Goal: Check status: Check status

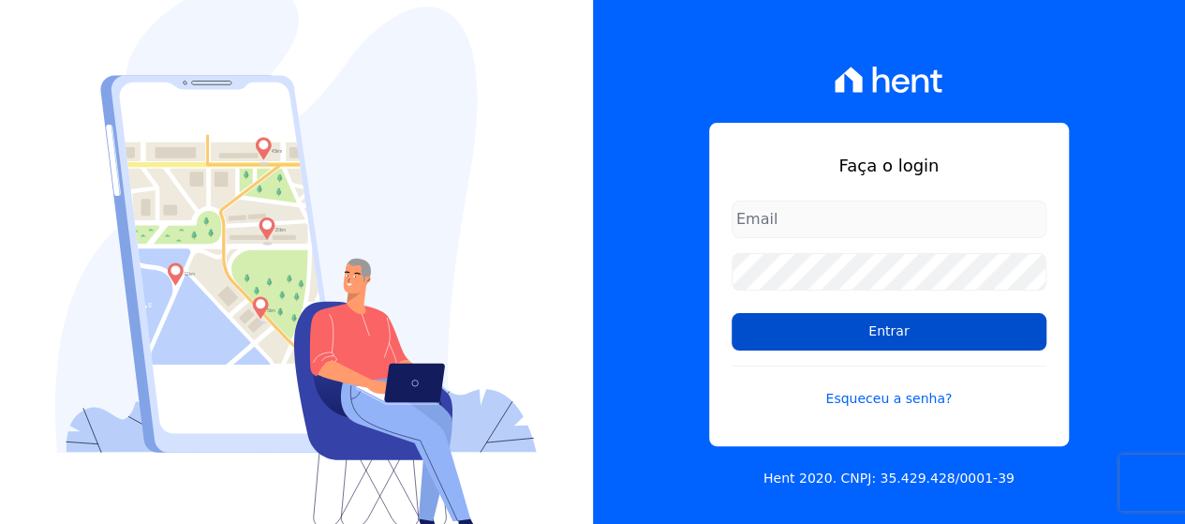
type input "[EMAIL_ADDRESS][DOMAIN_NAME]"
click at [799, 347] on input "Entrar" at bounding box center [888, 331] width 315 height 37
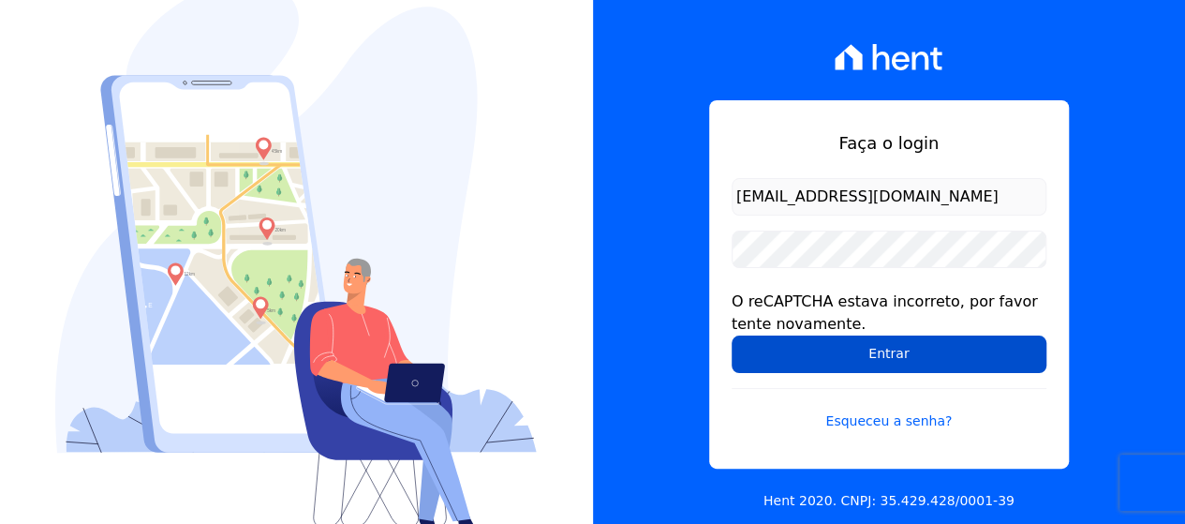
click at [797, 342] on input "Entrar" at bounding box center [888, 353] width 315 height 37
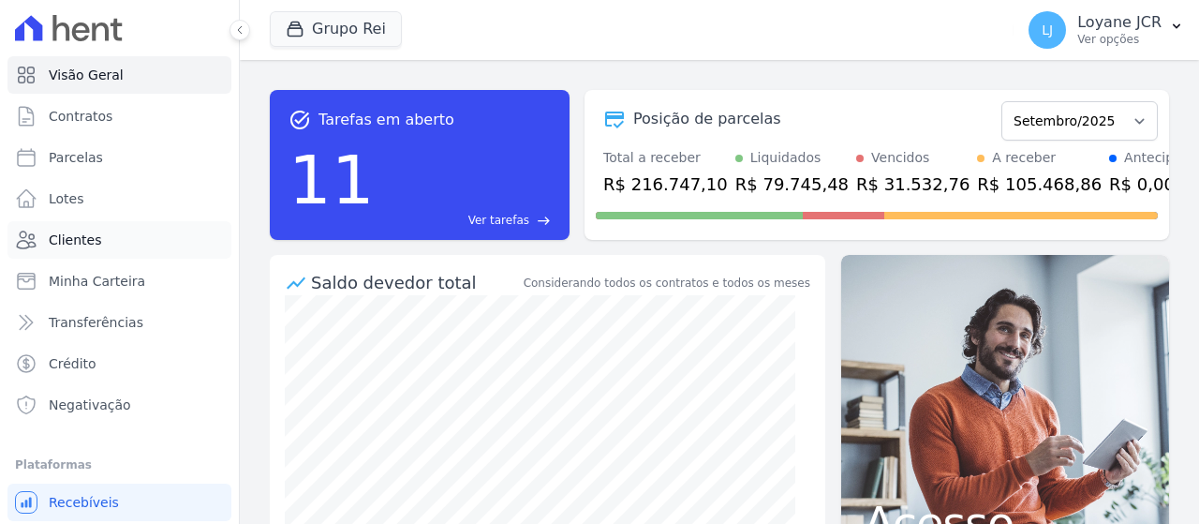
click at [66, 237] on span "Clientes" at bounding box center [75, 239] width 52 height 19
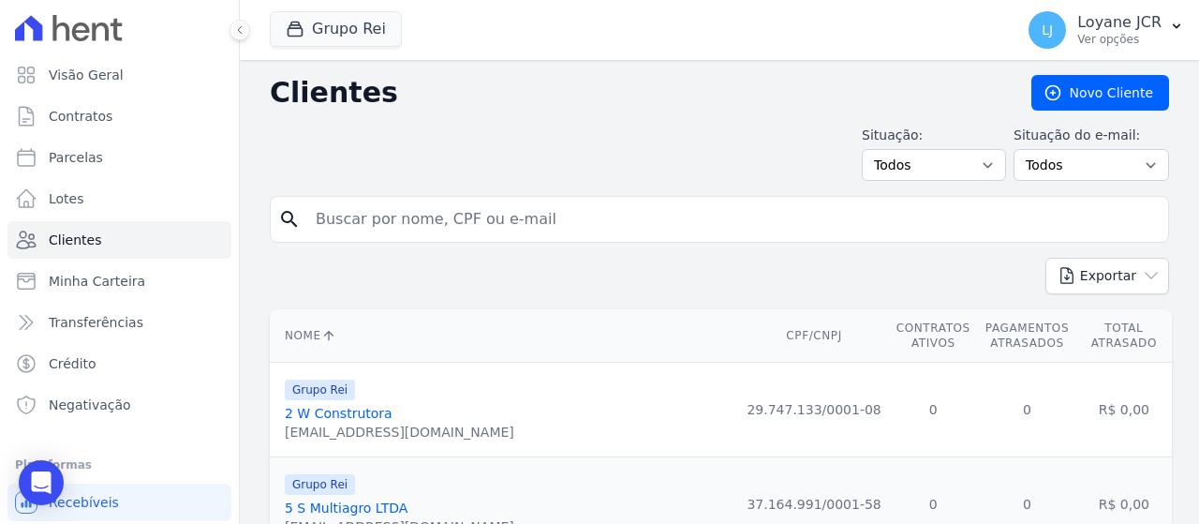
drag, startPoint x: 76, startPoint y: 243, endPoint x: 414, endPoint y: 38, distance: 394.9
click at [414, 38] on div "Grupo Rei Você possui apenas um empreendimento Aplicar" at bounding box center [638, 30] width 736 height 62
click at [521, 224] on input "search" at bounding box center [732, 218] width 856 height 37
paste input "996.675.921-20"
type input "996.675.921-20"
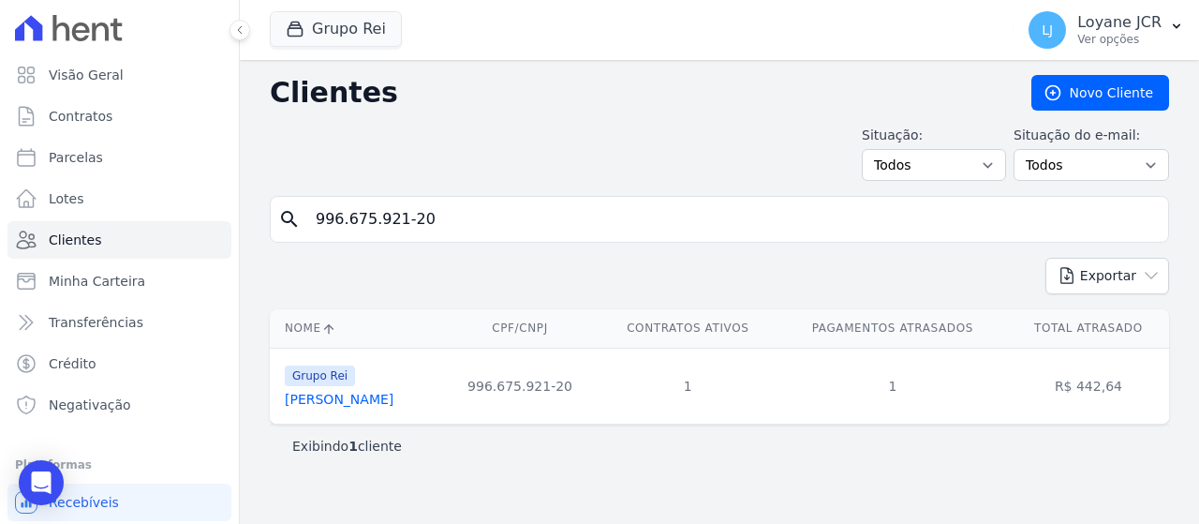
click at [376, 403] on link "Eidimar Martins Rosa" at bounding box center [339, 398] width 109 height 15
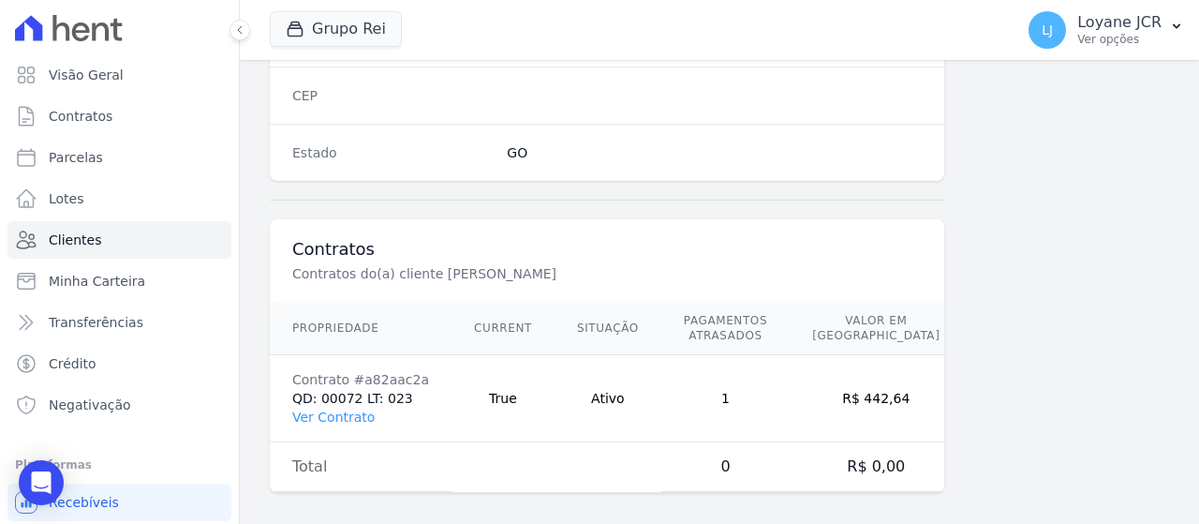
scroll to position [1234, 0]
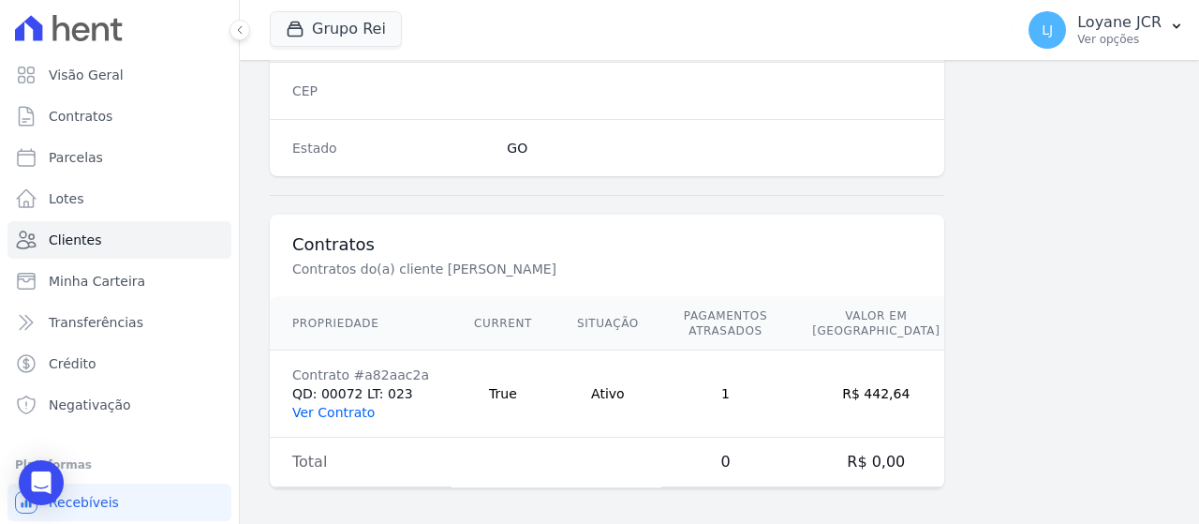
click at [322, 406] on link "Ver Contrato" at bounding box center [333, 412] width 82 height 15
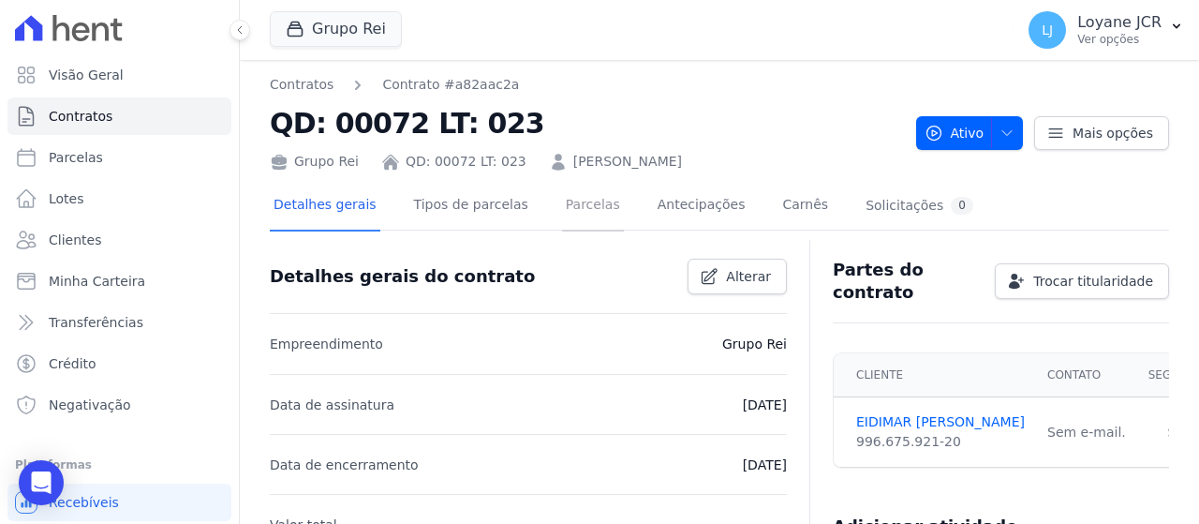
click at [583, 206] on link "Parcelas" at bounding box center [593, 207] width 62 height 50
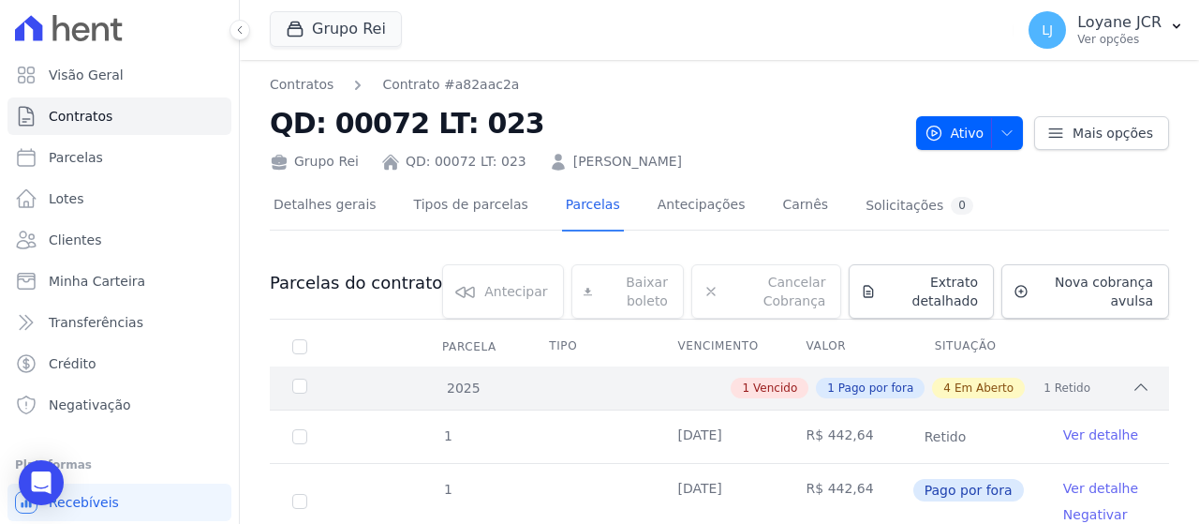
scroll to position [94, 0]
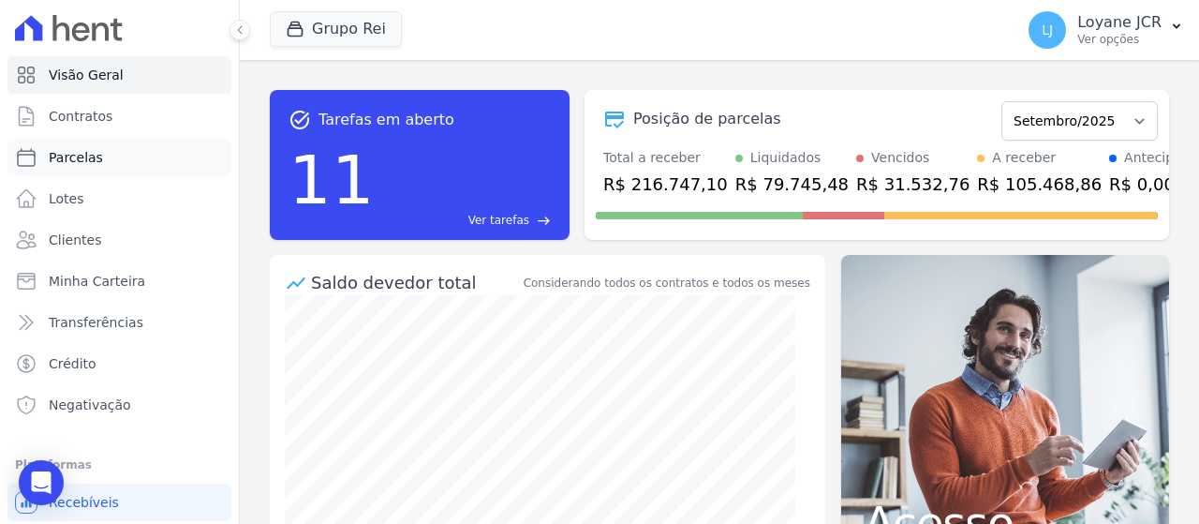
drag, startPoint x: 0, startPoint y: 0, endPoint x: 122, endPoint y: 160, distance: 201.2
click at [122, 160] on link "Parcelas" at bounding box center [119, 157] width 224 height 37
select select
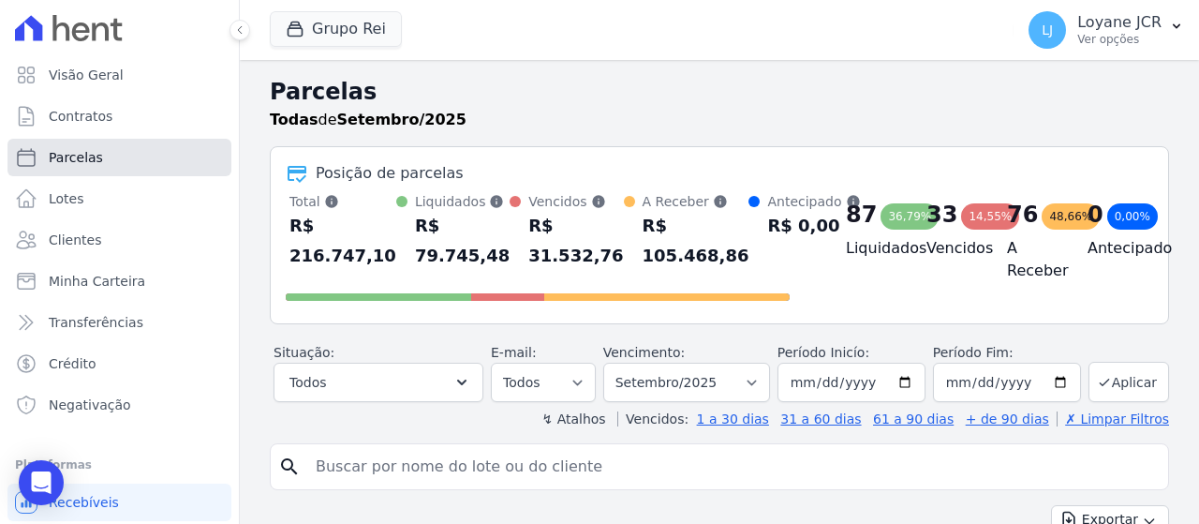
click at [103, 161] on link "Parcelas" at bounding box center [119, 157] width 224 height 37
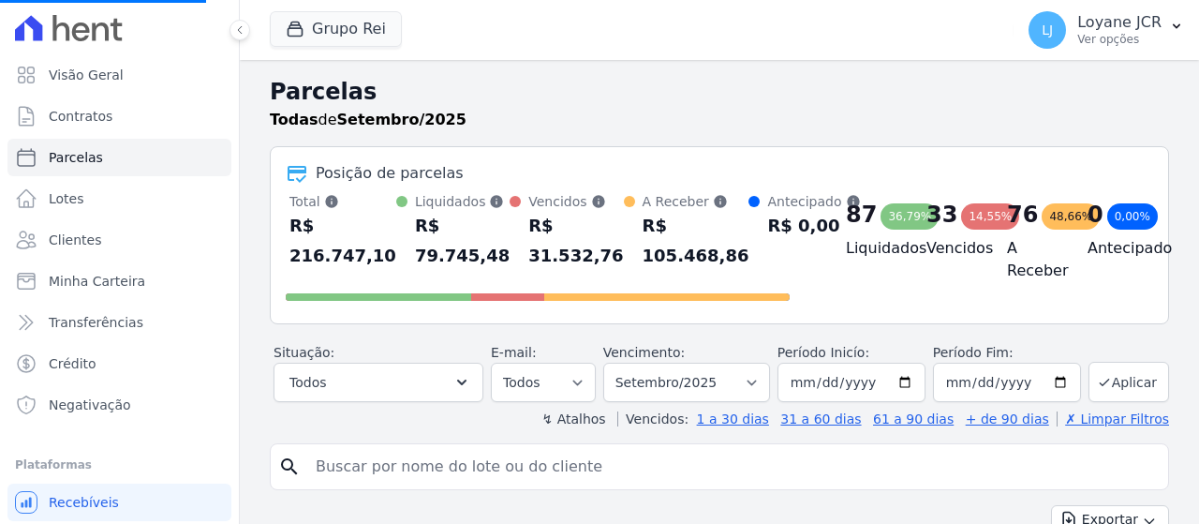
drag, startPoint x: 313, startPoint y: 196, endPoint x: 950, endPoint y: 84, distance: 646.5
click at [950, 84] on h2 "Parcelas" at bounding box center [719, 92] width 899 height 34
select select
